Goal: Information Seeking & Learning: Check status

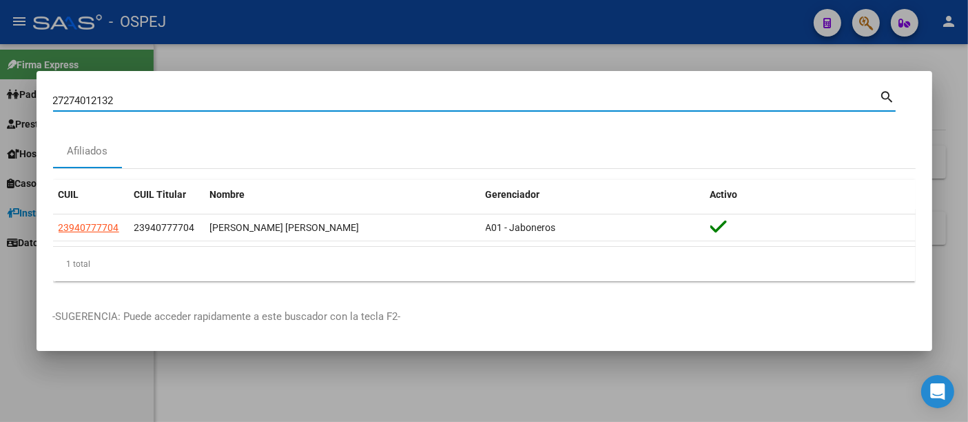
type input "27274012132"
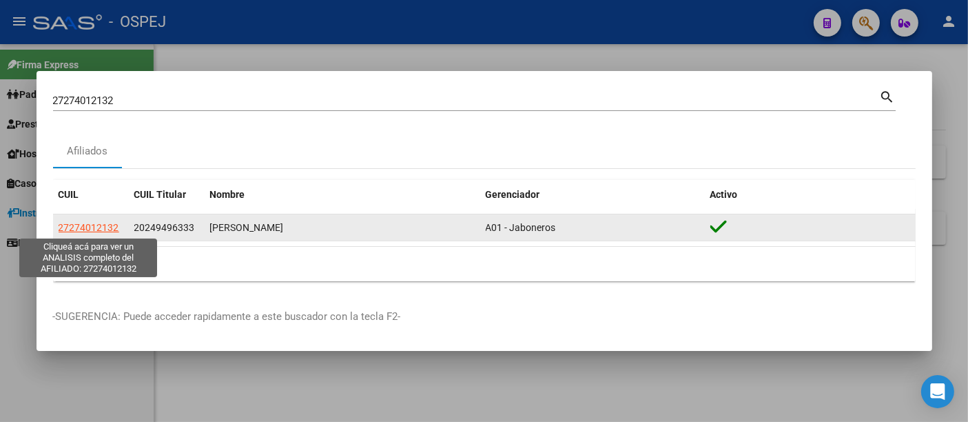
click at [82, 225] on span "27274012132" at bounding box center [89, 227] width 61 height 11
type textarea "27274012132"
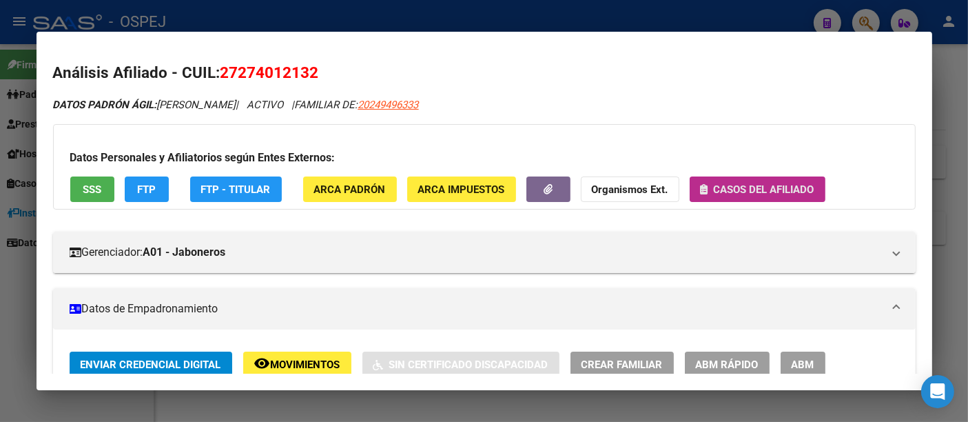
click at [762, 187] on span "Casos del afiliado" at bounding box center [764, 189] width 101 height 12
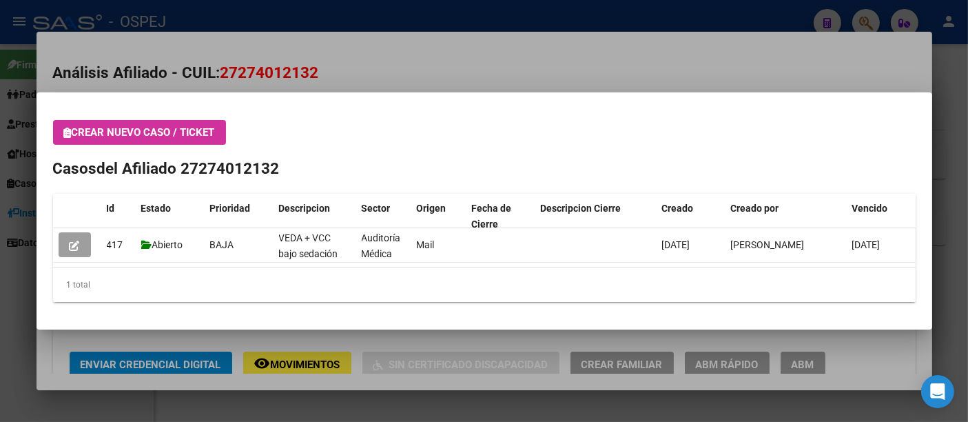
click at [497, 67] on div at bounding box center [484, 211] width 968 height 422
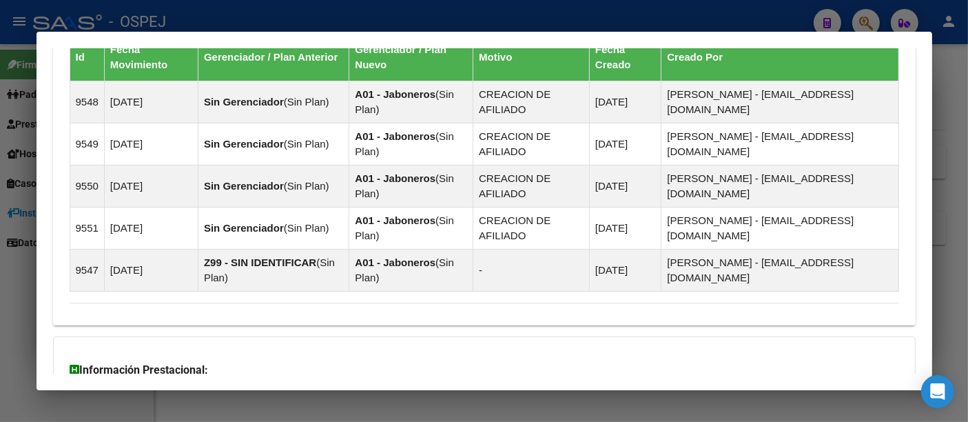
scroll to position [1094, 0]
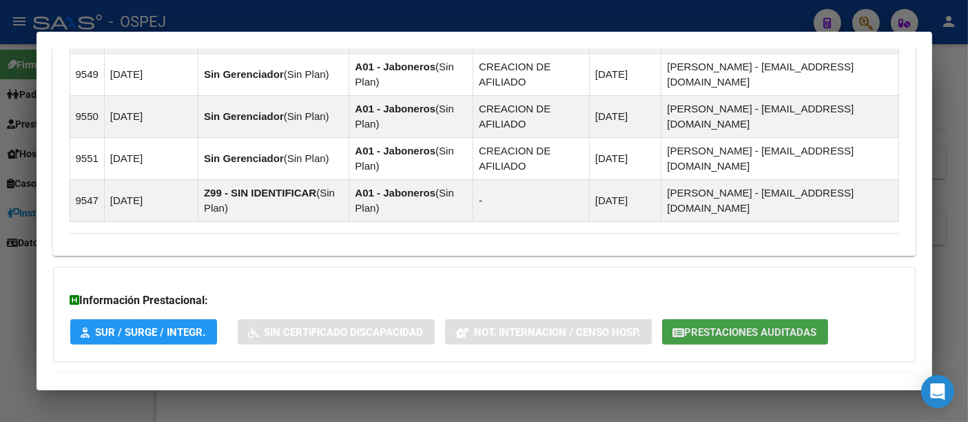
click at [739, 326] on span "Prestaciones Auditadas" at bounding box center [751, 332] width 132 height 12
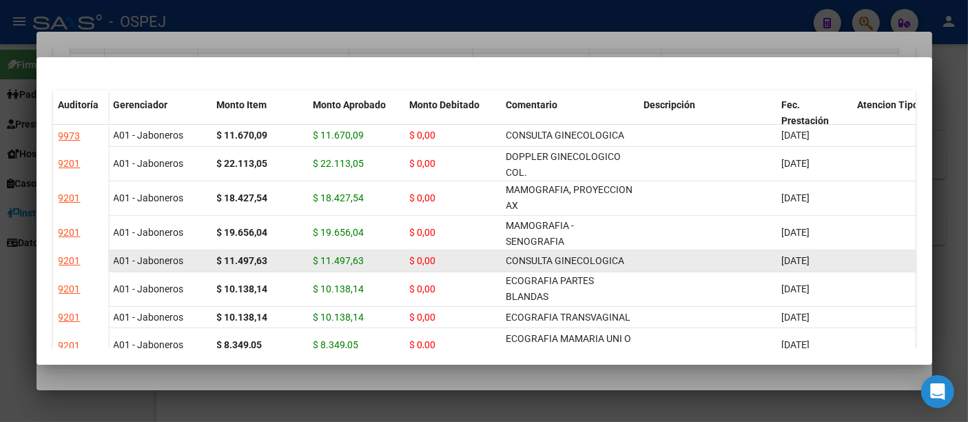
scroll to position [0, 0]
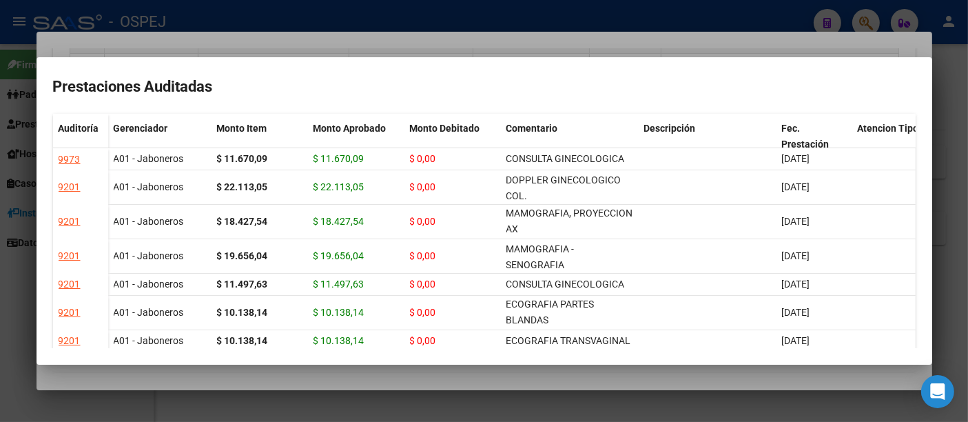
click at [663, 12] on div at bounding box center [484, 211] width 968 height 422
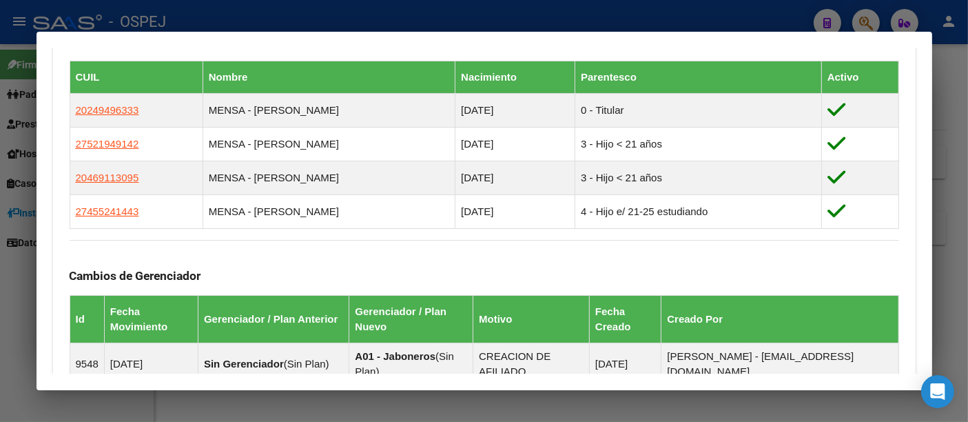
scroll to position [558, 0]
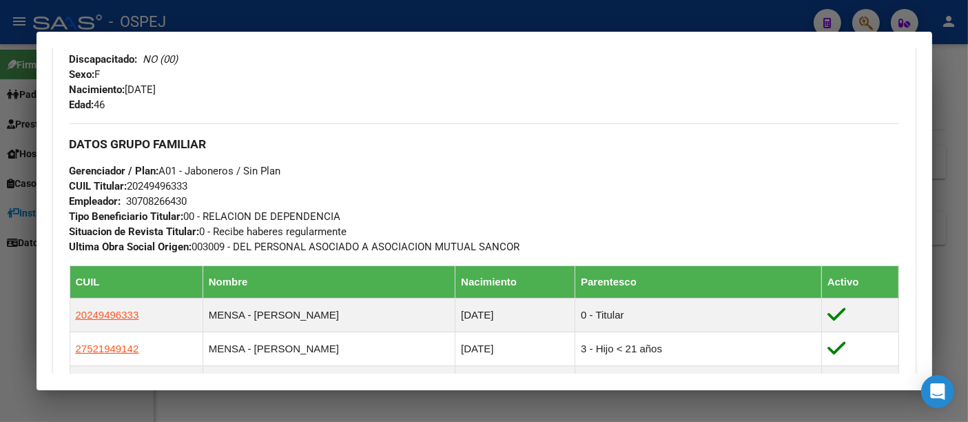
click at [341, 17] on div at bounding box center [484, 211] width 968 height 422
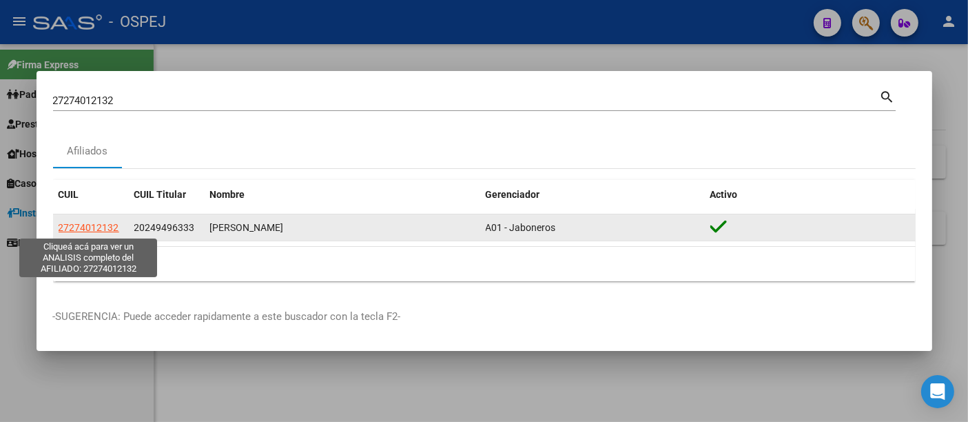
click at [94, 226] on span "27274012132" at bounding box center [89, 227] width 61 height 11
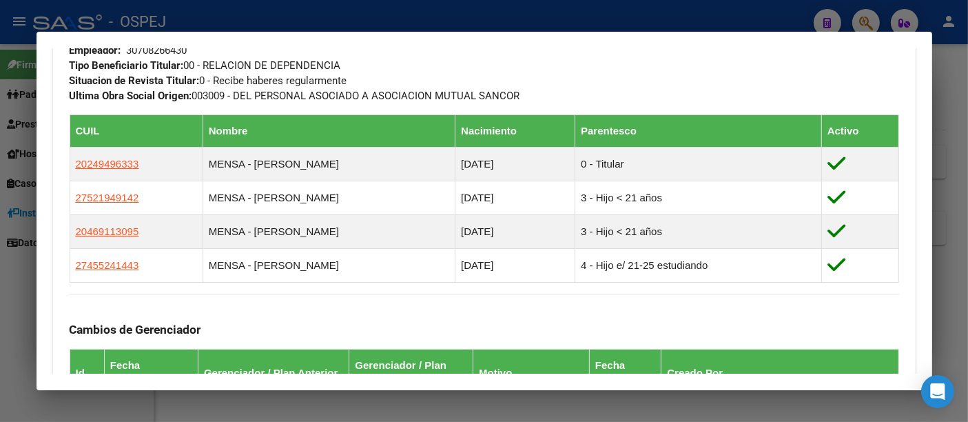
scroll to position [634, 0]
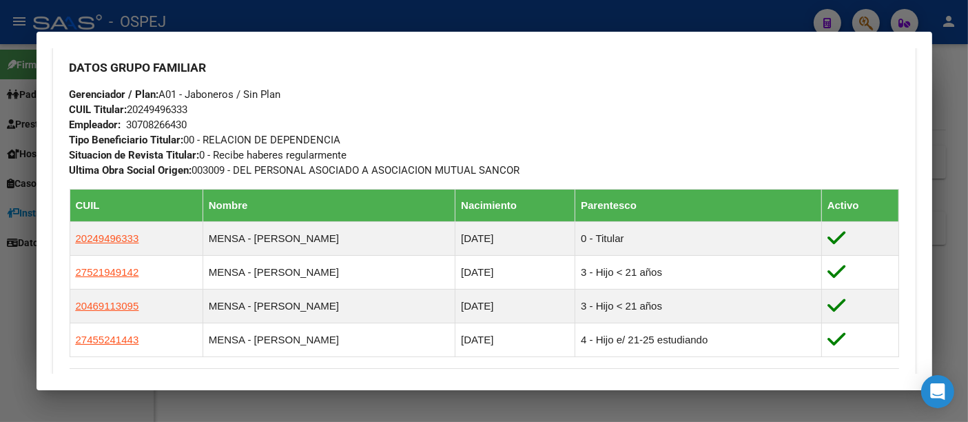
drag, startPoint x: 428, startPoint y: 14, endPoint x: 397, endPoint y: 13, distance: 31.0
click at [429, 12] on div at bounding box center [484, 211] width 968 height 422
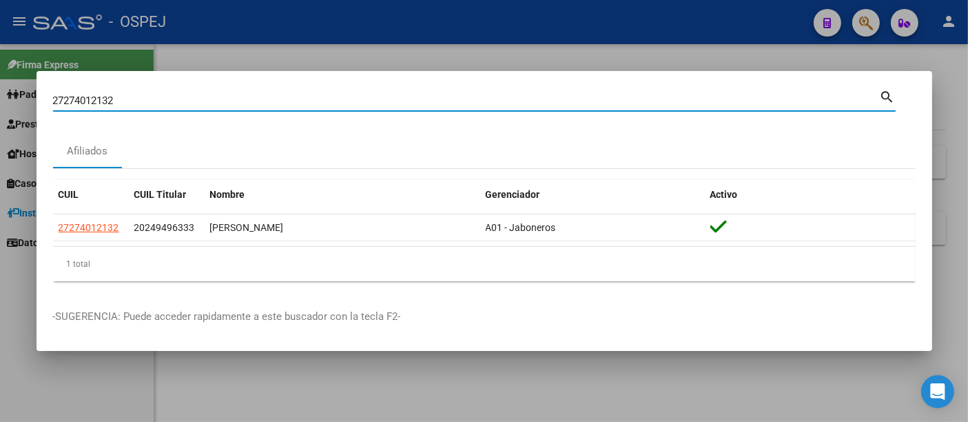
click at [149, 103] on input "27274012132" at bounding box center [466, 100] width 827 height 12
type input "2"
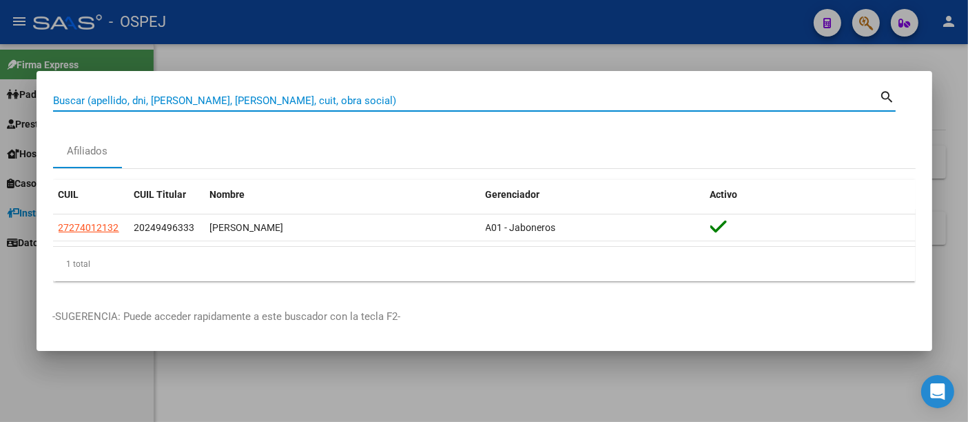
paste input "30221615"
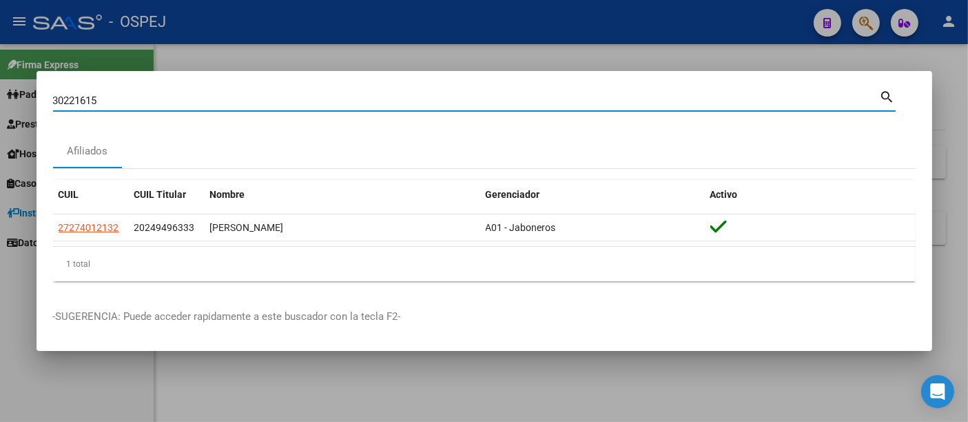
type input "30221615"
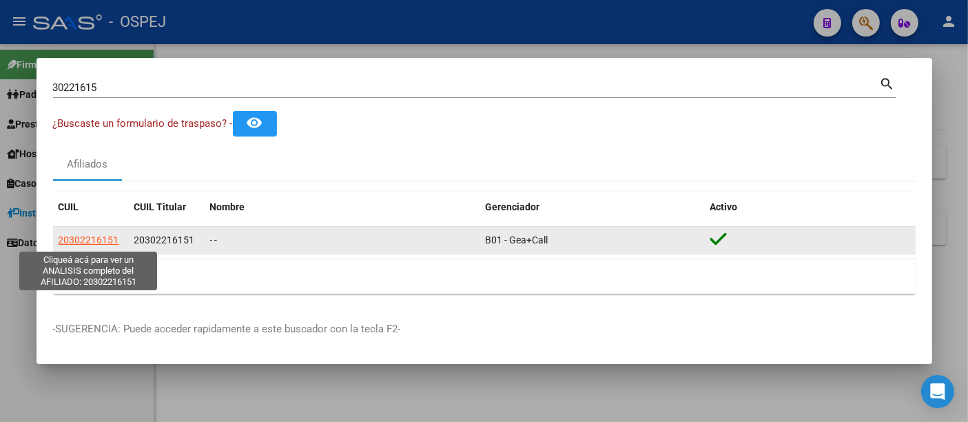
click at [76, 238] on span "20302216151" at bounding box center [89, 239] width 61 height 11
type textarea "20302216151"
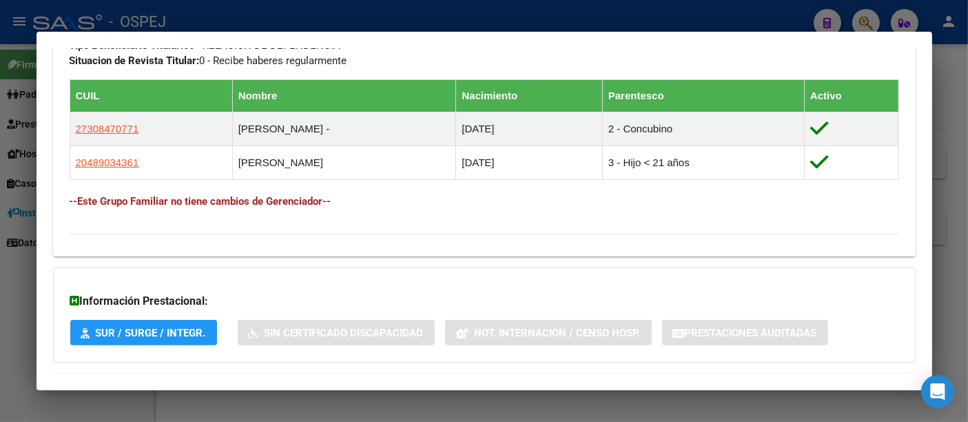
scroll to position [800, 0]
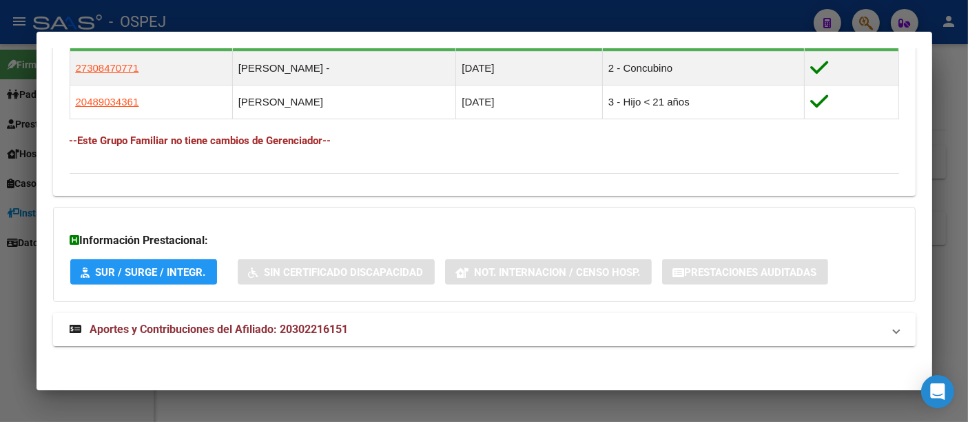
click at [333, 324] on span "Aportes y Contribuciones del Afiliado: 20302216151" at bounding box center [219, 328] width 258 height 13
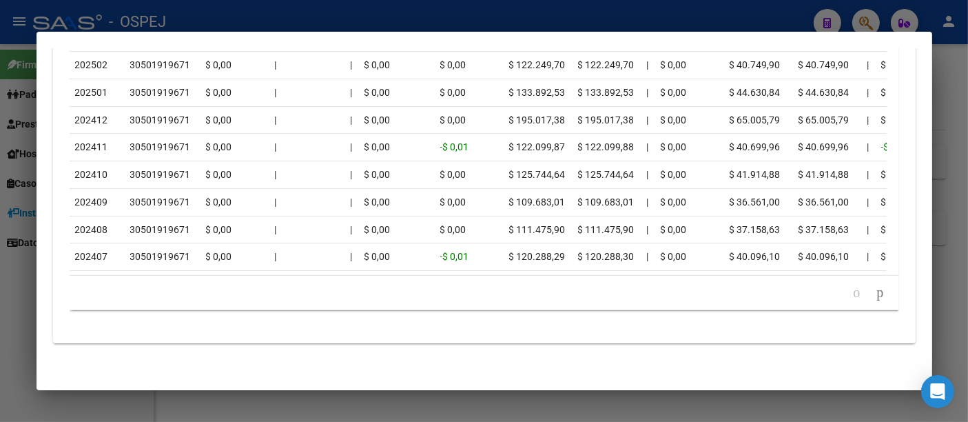
scroll to position [1474, 0]
